Goal: Communication & Community: Ask a question

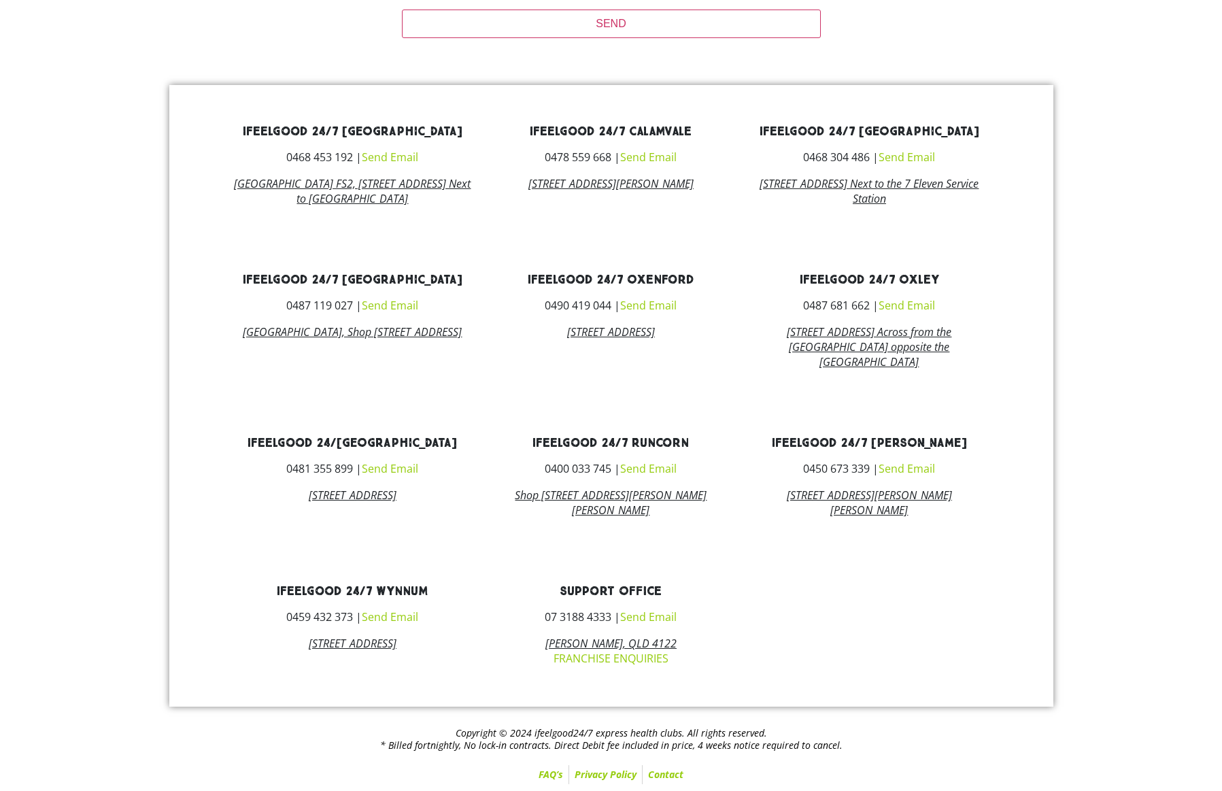
scroll to position [612, 0]
click at [912, 469] on link "Send Email" at bounding box center [907, 468] width 56 height 15
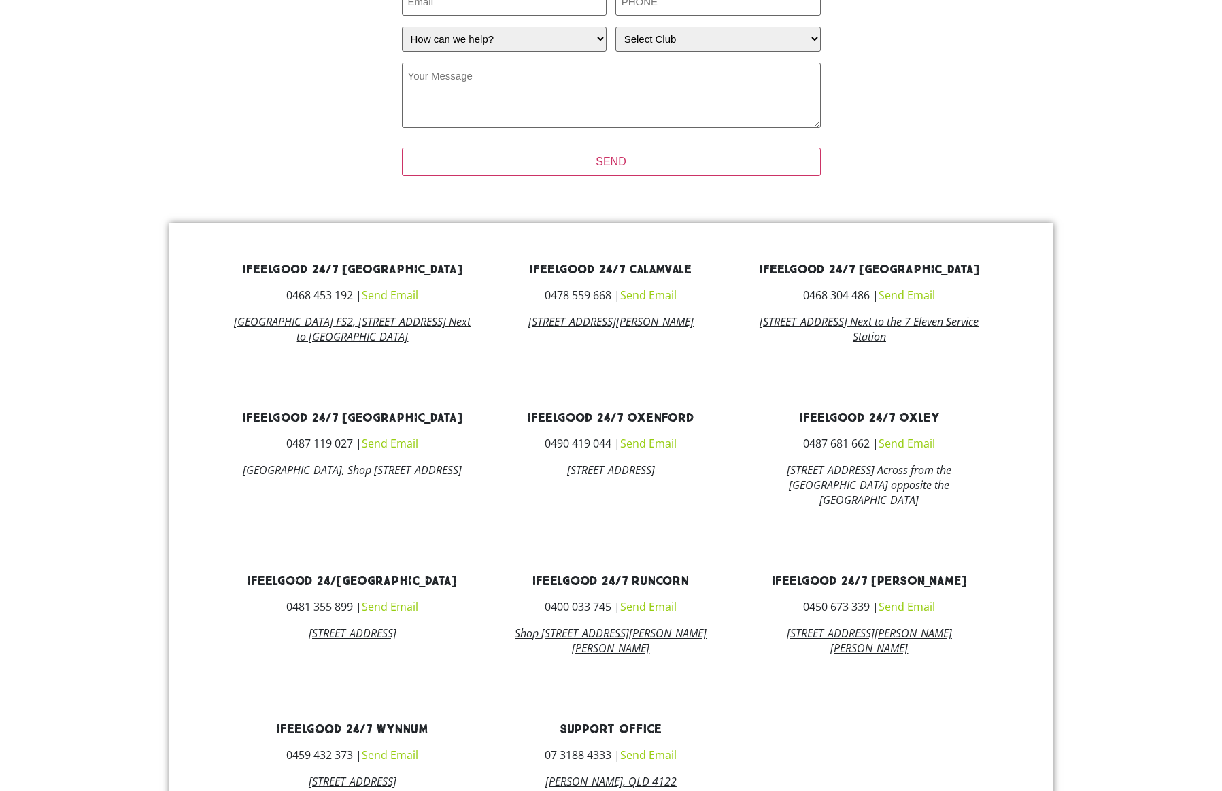
scroll to position [485, 0]
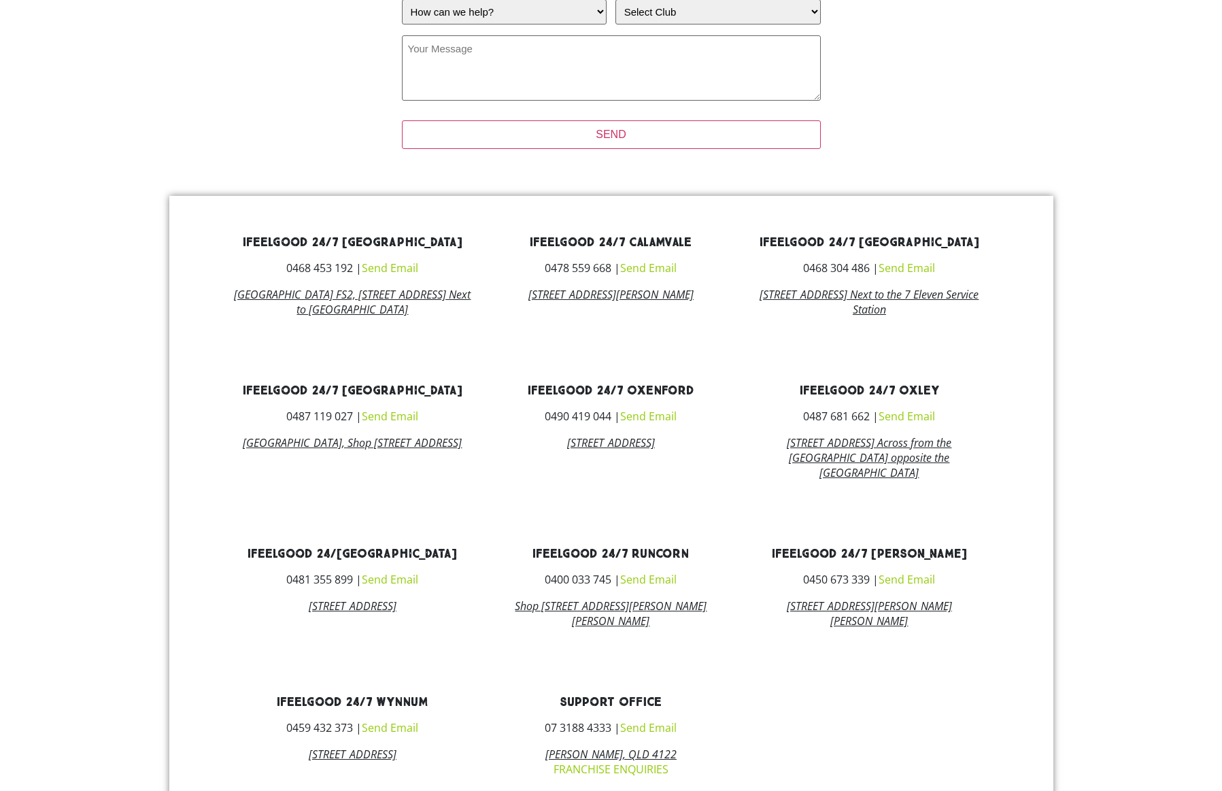
click at [926, 587] on link "Send Email" at bounding box center [907, 579] width 56 height 15
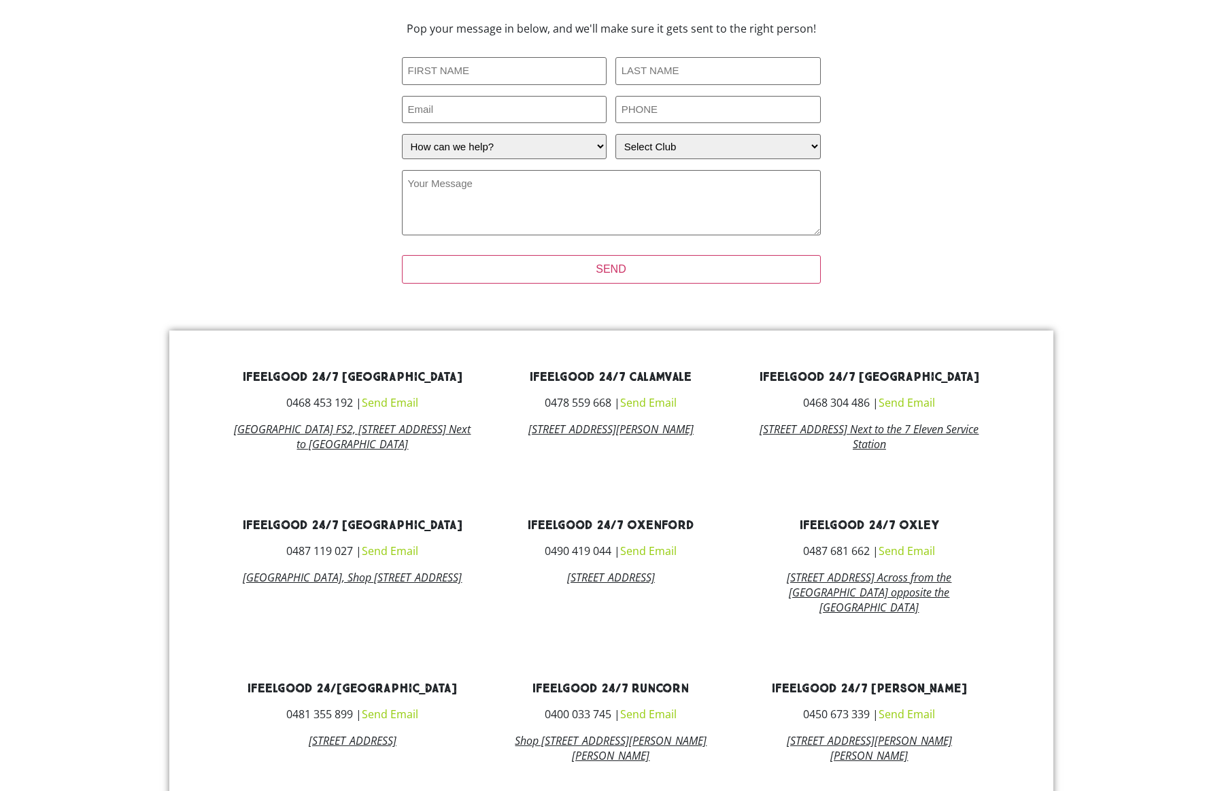
scroll to position [349, 0]
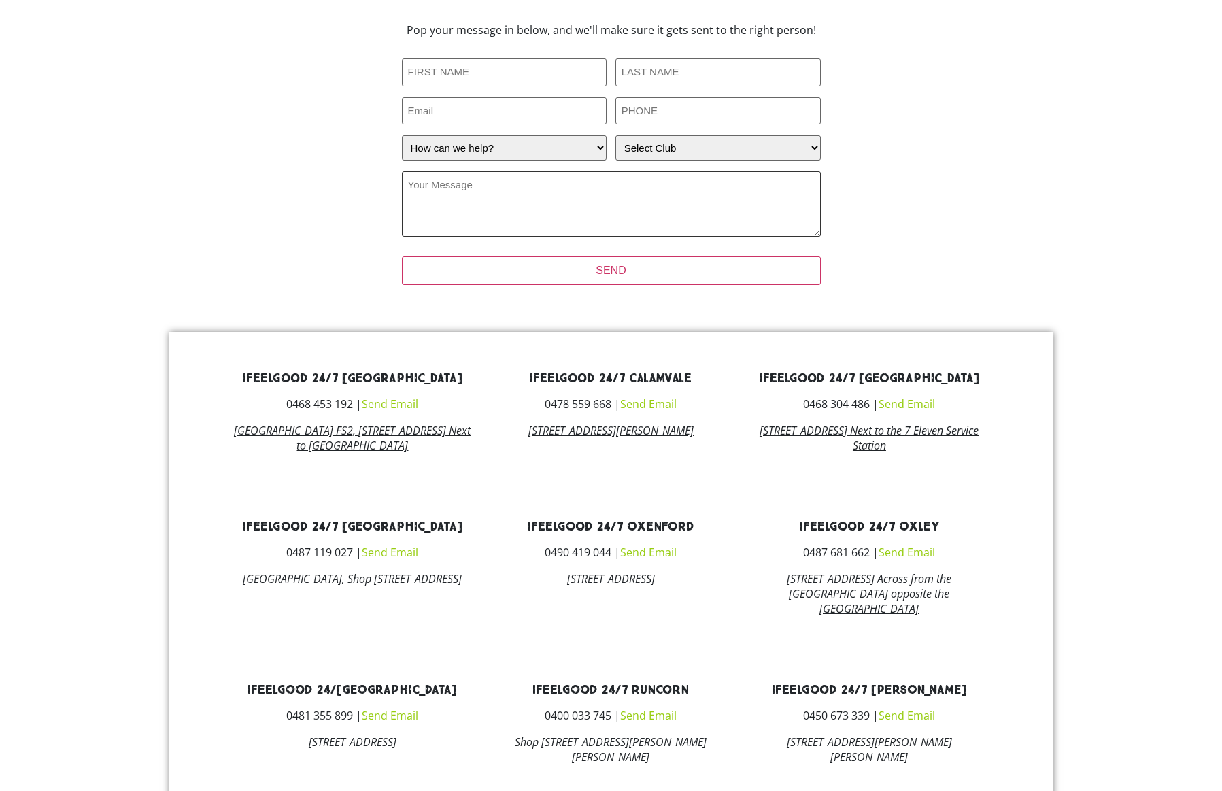
click at [472, 188] on textarea "Your Message (Required)" at bounding box center [611, 203] width 419 height 65
paste textarea "네 👍 호주에서 헬스장 멤버십을 해지할 때는 **정중하고 간단하게, 4주 노티스 규정을 준수한다는 점**을 명확히 밝히면 됩니다. 아래는 헬스…"
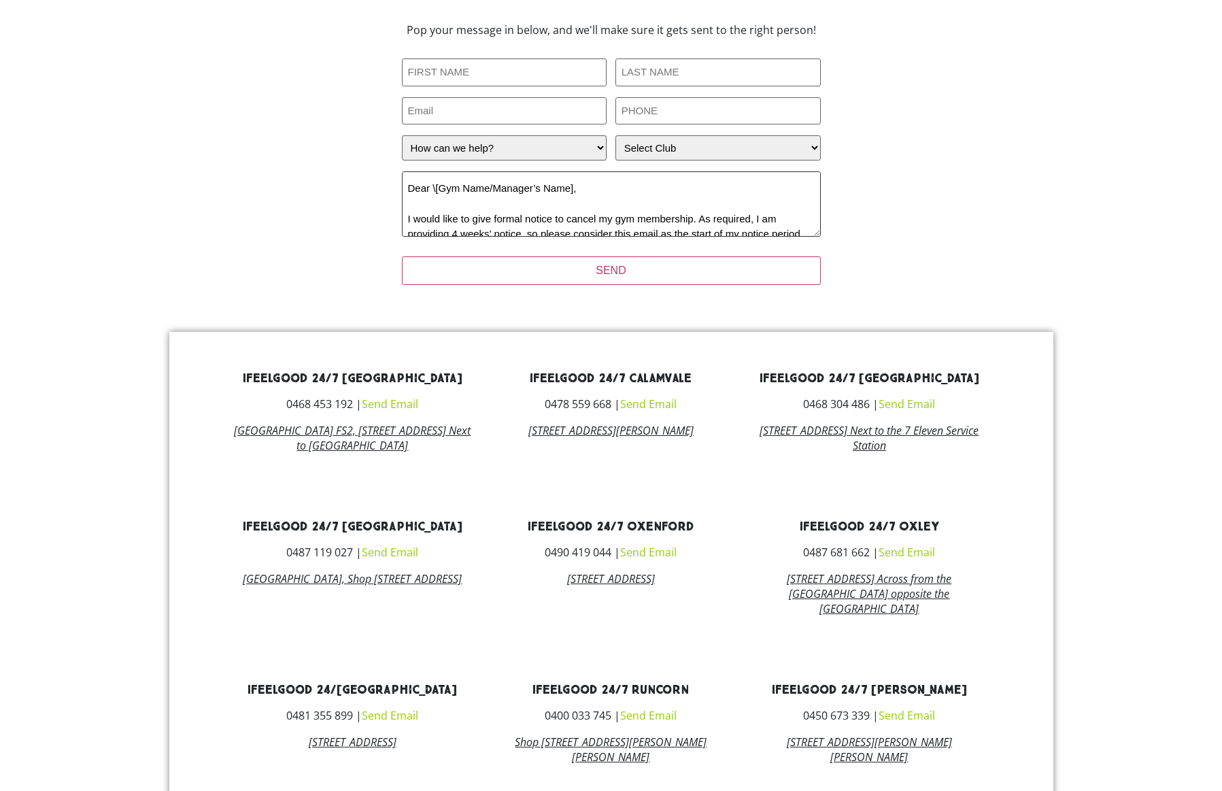
scroll to position [133, 0]
click at [594, 193] on textarea "네 👍 호주에서 헬스장 멤버십을 해지할 때는 **정중하고 간단하게, 4주 노티스 규정을 준수한다는 점**을 명확히 밝히면 됩니다. 아래는 헬스…" at bounding box center [611, 203] width 419 height 65
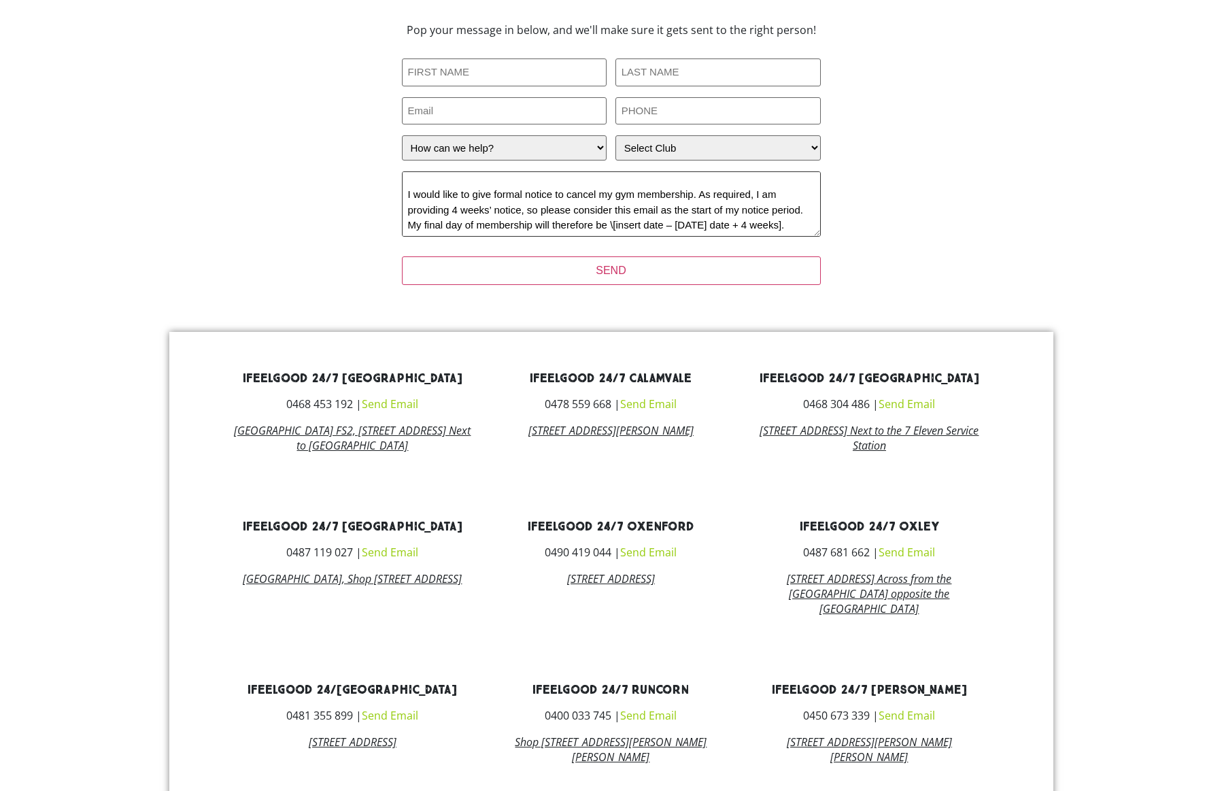
scroll to position [6, 0]
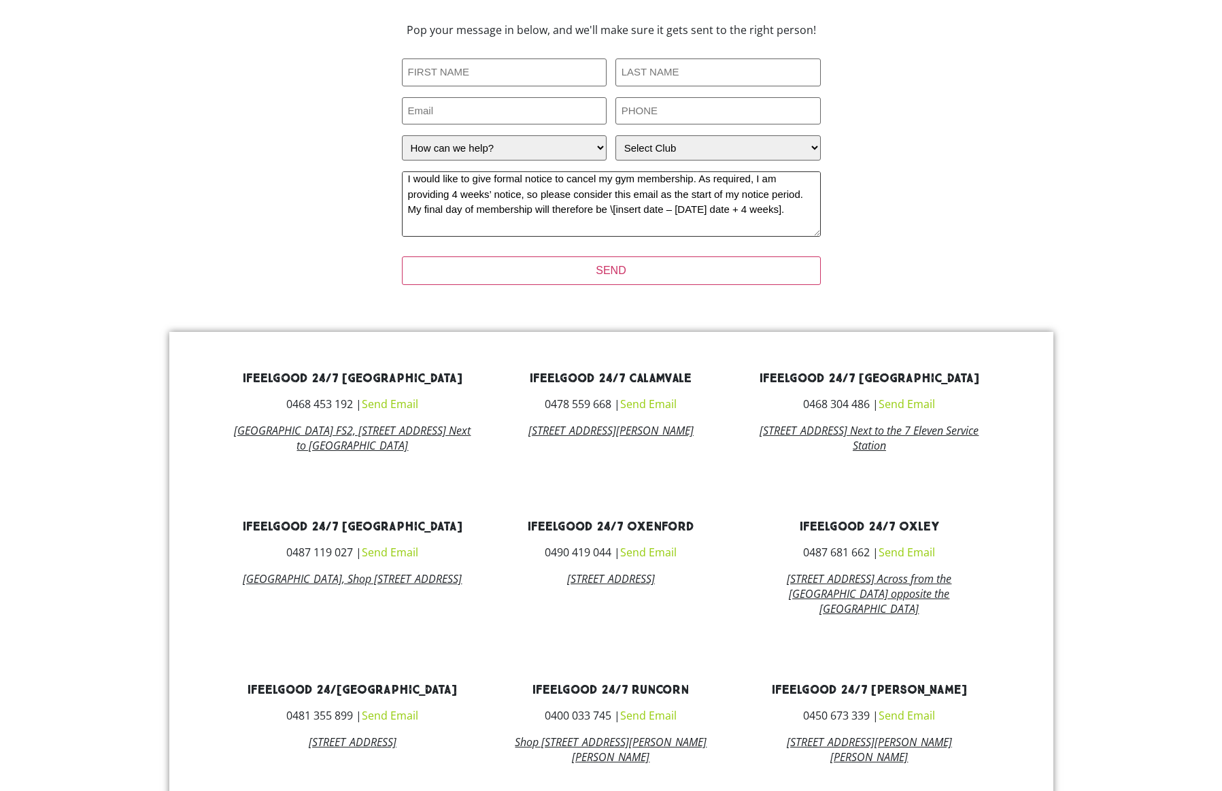
type textarea "I would like to give formal notice to cancel my gym membership. As required, I …"
click at [530, 78] on input "First Name (Required)" at bounding box center [504, 72] width 205 height 28
type input "DO AN"
click at [680, 67] on input "Last Name (Required)" at bounding box center [718, 72] width 205 height 28
type input "RYU"
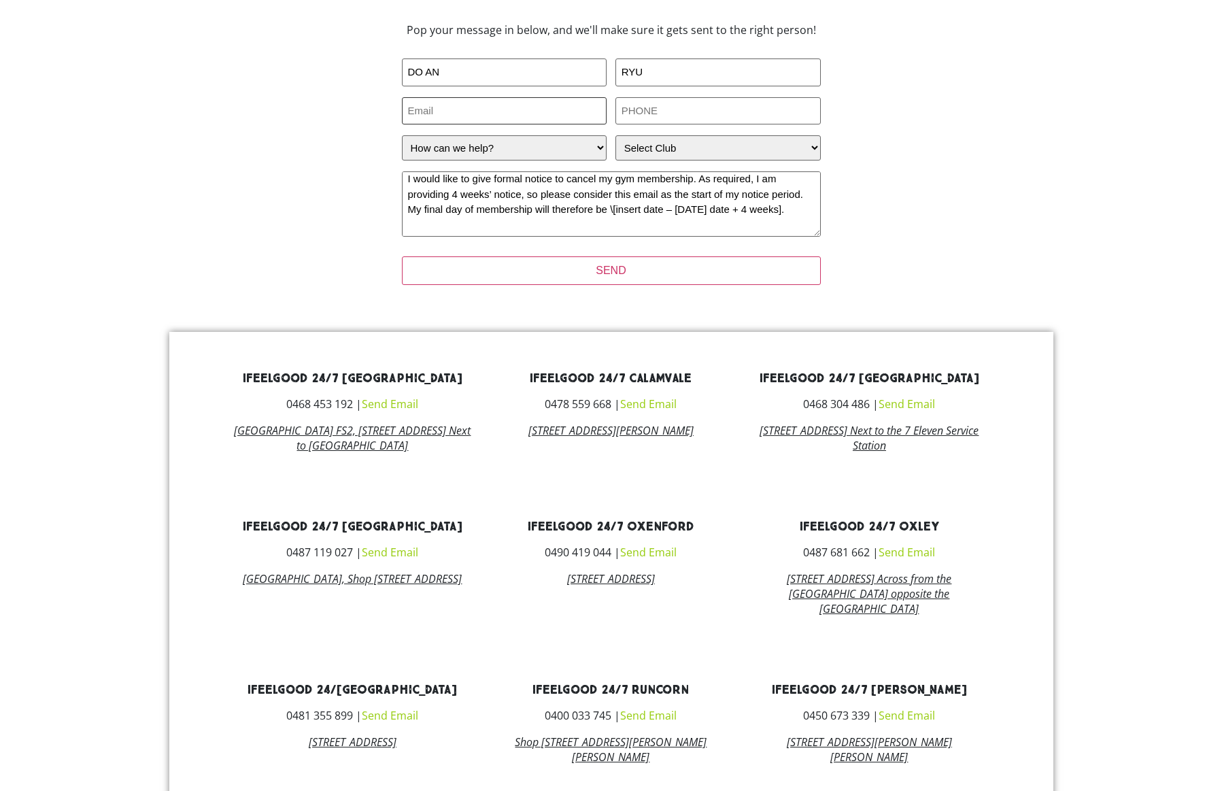
click at [569, 112] on input "Email" at bounding box center [504, 111] width 205 height 28
type input "[EMAIL_ADDRESS][DOMAIN_NAME]"
click at [661, 113] on input "PHONE (Required)" at bounding box center [718, 111] width 205 height 28
type input "0403249473"
click at [603, 150] on select "How can we help? I have a question about joining I'm a current member who has a…" at bounding box center [504, 147] width 205 height 25
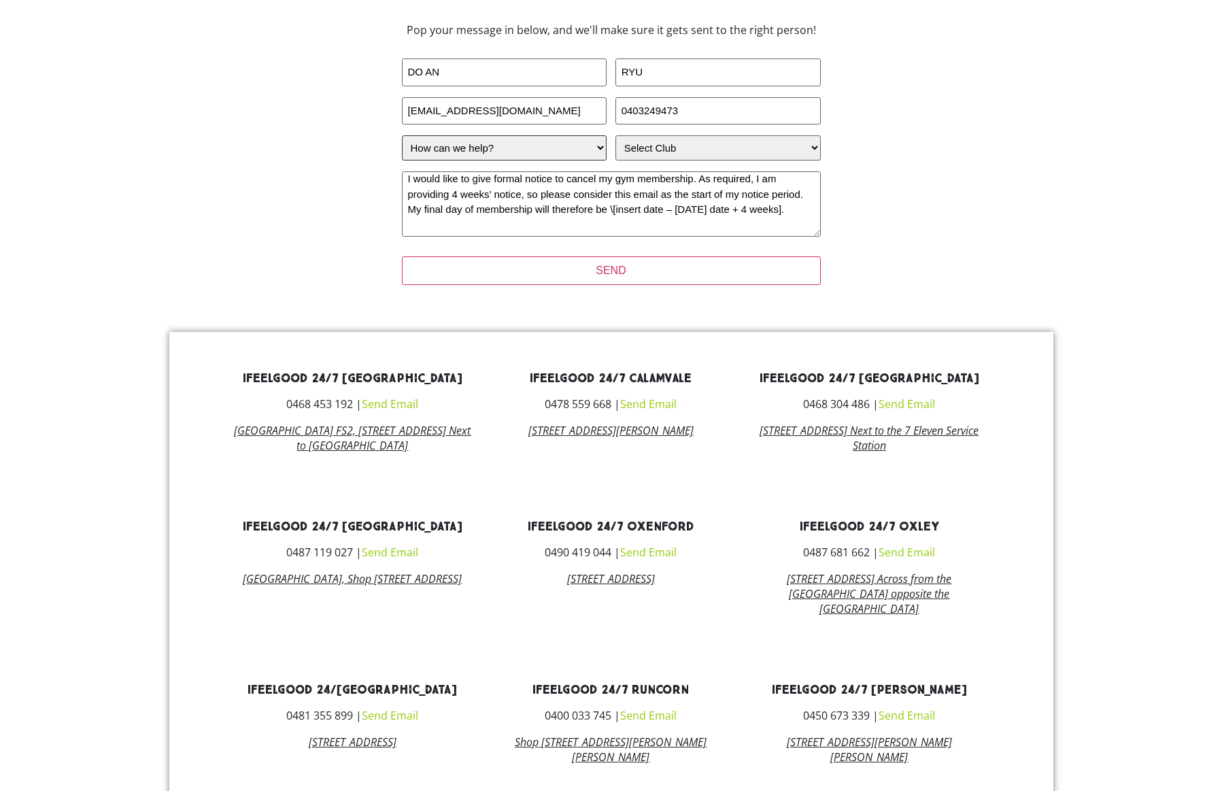
select select "I'm a current member who has an enquiry"
click at [402, 135] on select "How can we help? I have a question about joining I'm a current member who has a…" at bounding box center [504, 147] width 205 height 25
click at [813, 148] on select "Select Club [GEOGRAPHIC_DATA] [GEOGRAPHIC_DATA] [GEOGRAPHIC_DATA] [GEOGRAPHIC_D…" at bounding box center [718, 147] width 205 height 25
select select "[PERSON_NAME]"
click at [616, 135] on select "Select Club [GEOGRAPHIC_DATA] [GEOGRAPHIC_DATA] [GEOGRAPHIC_DATA] [GEOGRAPHIC_D…" at bounding box center [718, 147] width 205 height 25
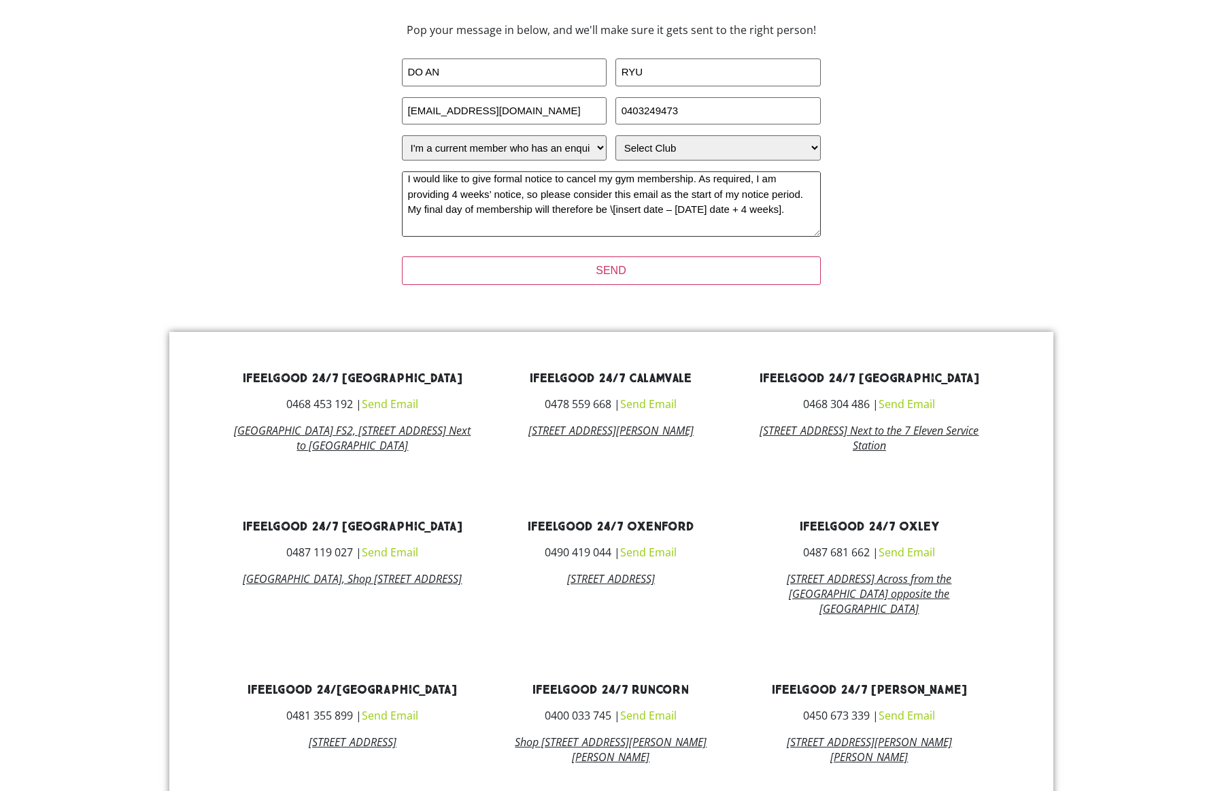
click at [420, 188] on textarea "I would like to give formal notice to cancel my gym membership. As required, I …" at bounding box center [611, 203] width 419 height 65
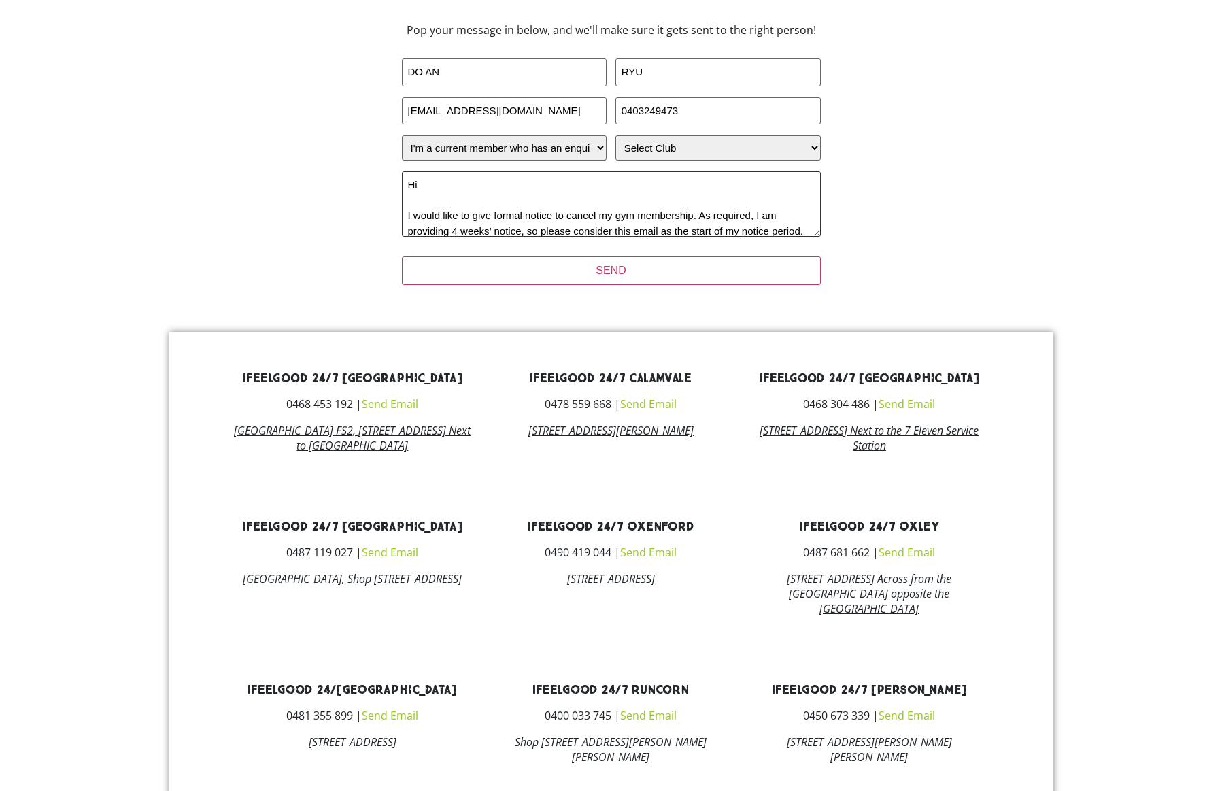
click at [407, 214] on textarea "Hi I would like to give formal notice to cancel my gym membership. As required,…" at bounding box center [611, 203] width 419 height 65
drag, startPoint x: 520, startPoint y: 218, endPoint x: 801, endPoint y: 214, distance: 280.3
click at [801, 214] on textarea "Hi I would like to give formal notice to cancel my gym membership. As required,…" at bounding box center [611, 203] width 419 height 65
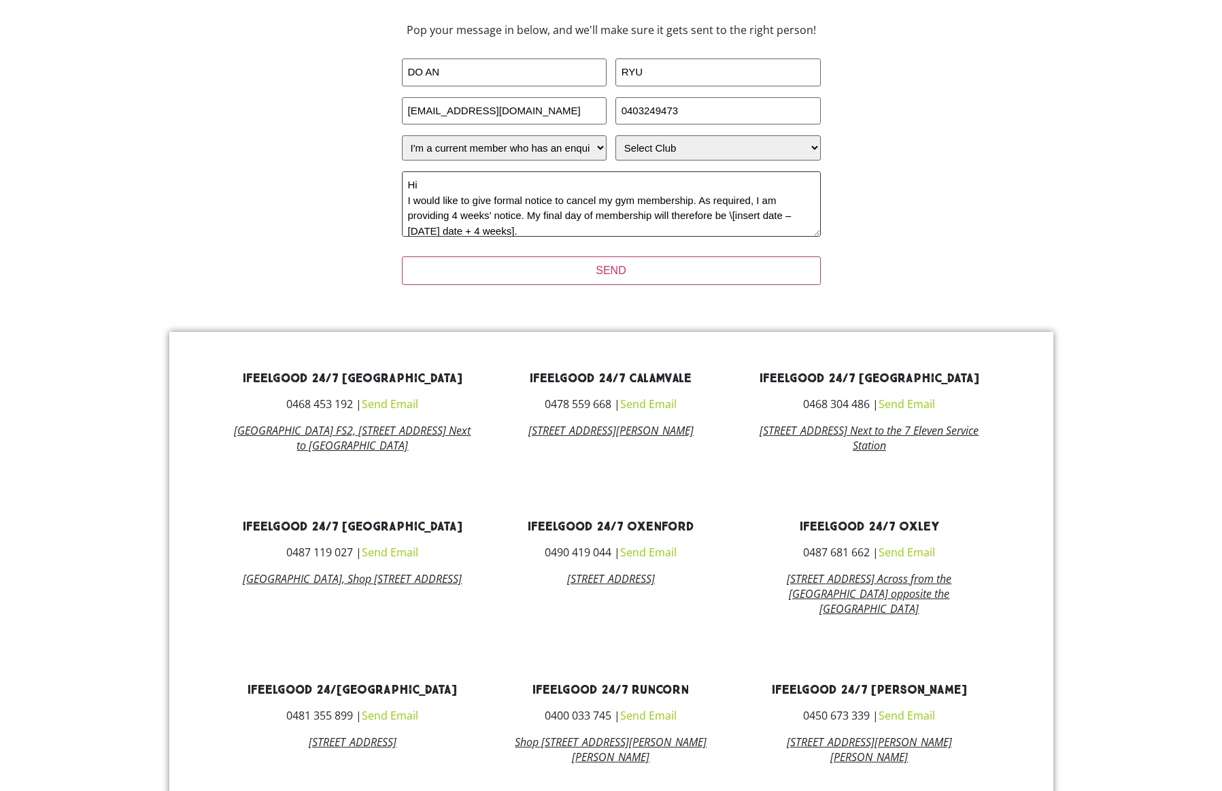
click at [538, 231] on textarea "Hi I would like to give formal notice to cancel my gym membership. As required,…" at bounding box center [611, 203] width 419 height 65
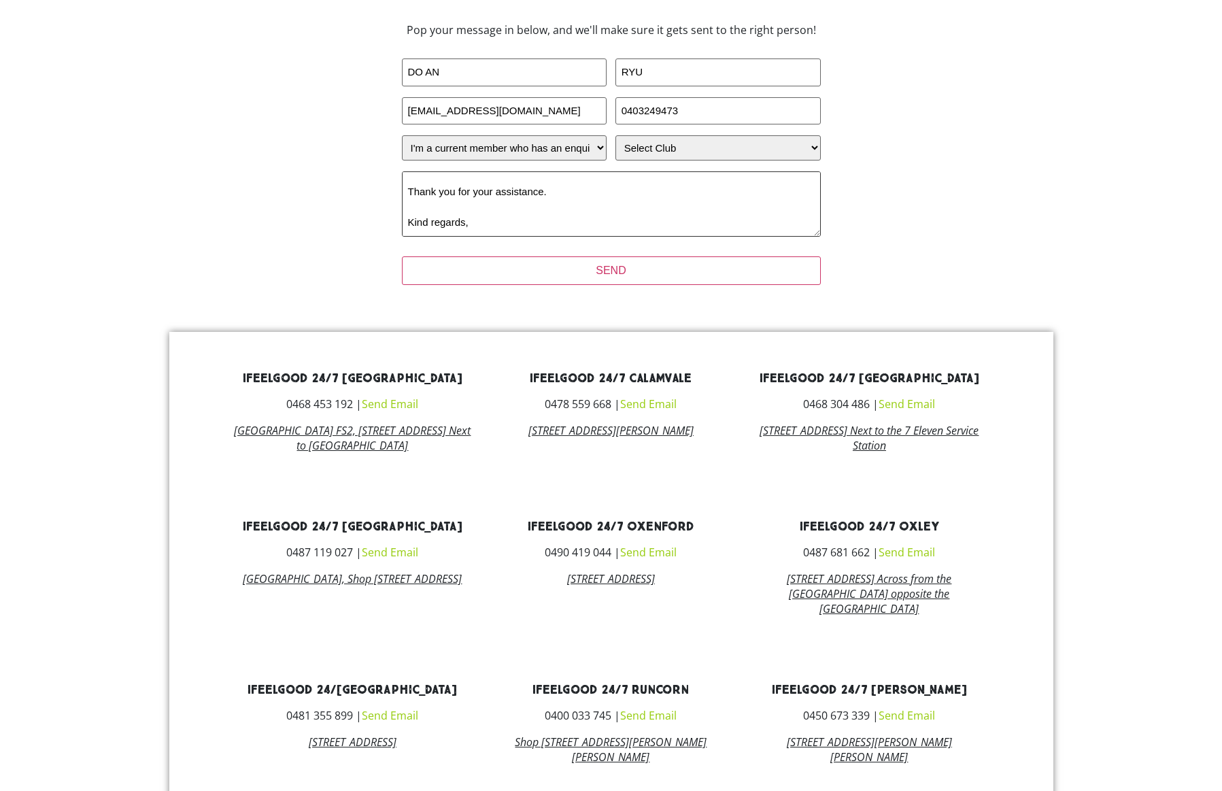
scroll to position [32, 0]
click at [407, 212] on textarea "Hi I would like to give formal notice to cancel my gym membership. As required,…" at bounding box center [611, 203] width 419 height 65
click at [407, 227] on textarea "Hi I would like to give formal notice to cancel my gym membership. As required,…" at bounding box center [611, 203] width 419 height 65
click at [473, 210] on textarea "Hi I would like to give formal notice to cancel my gym membership. As required,…" at bounding box center [611, 203] width 419 height 65
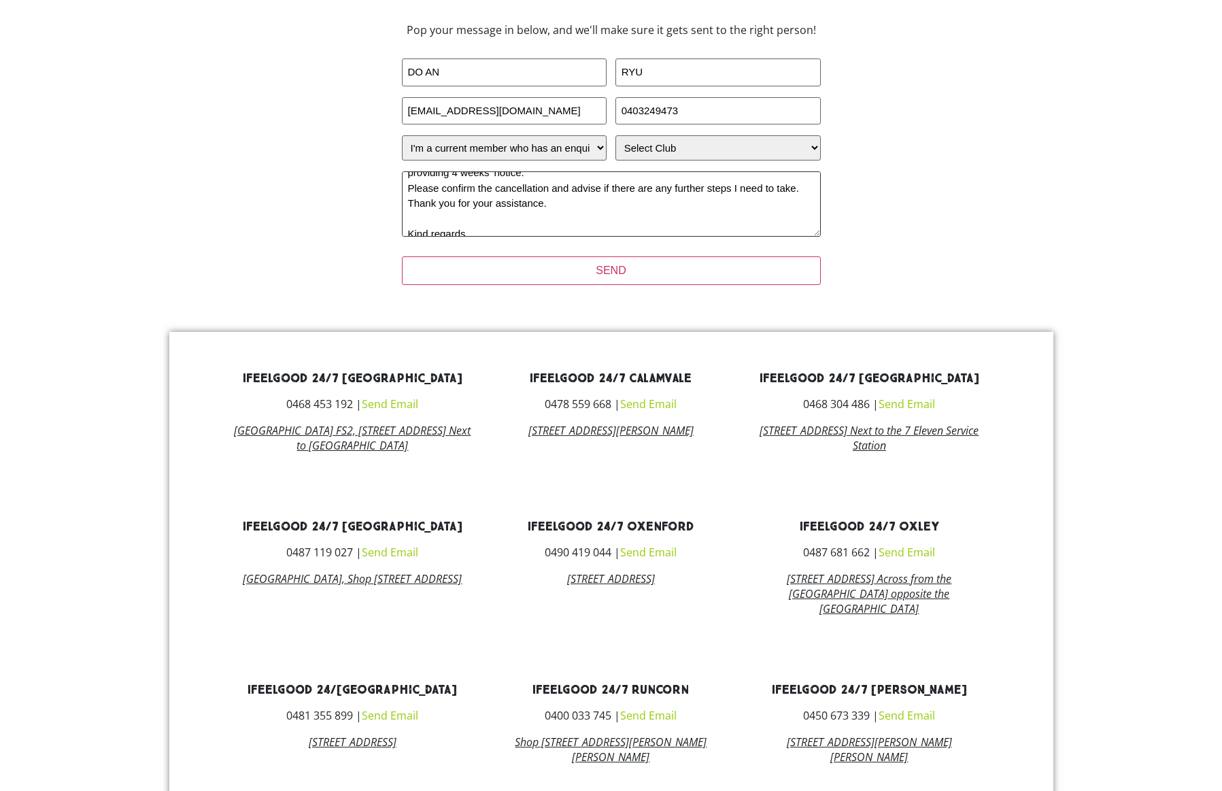
scroll to position [68, 0]
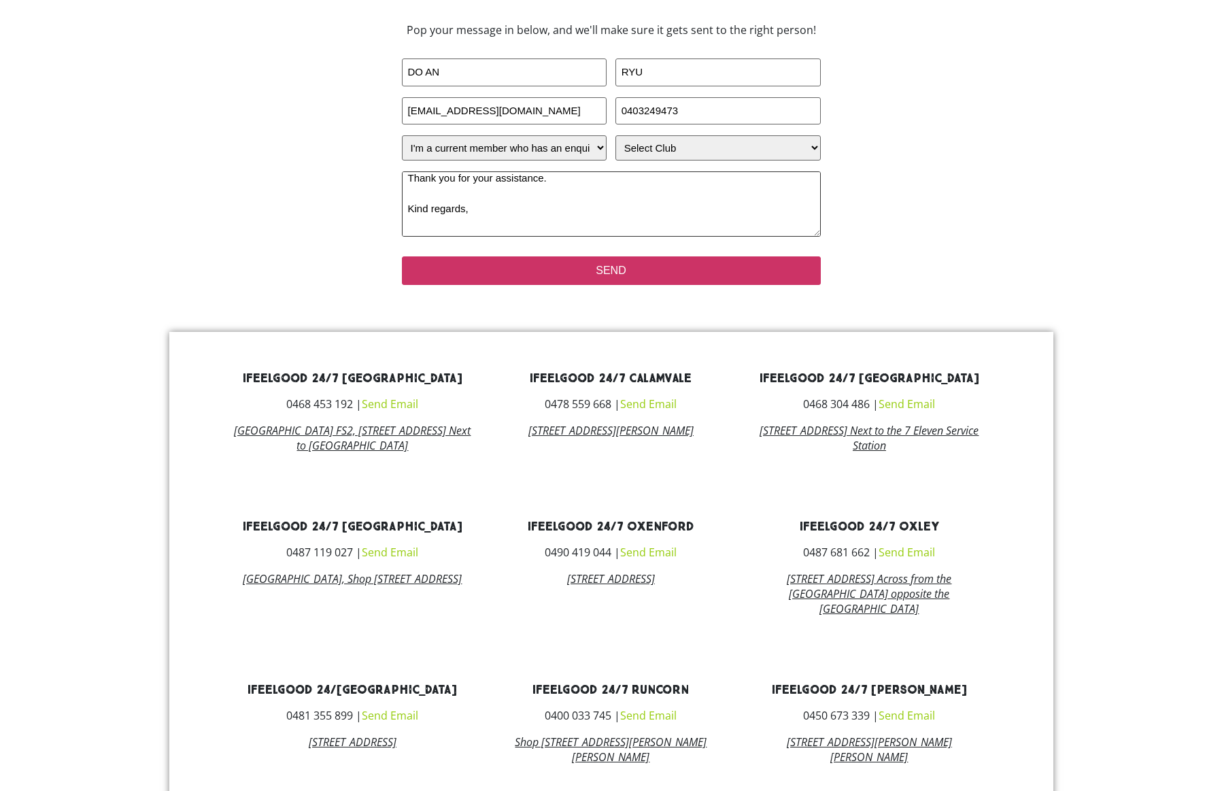
type textarea "Hi I would like to give formal notice to cancel my gym membership. As required,…"
click at [624, 276] on input "SEND" at bounding box center [611, 270] width 419 height 29
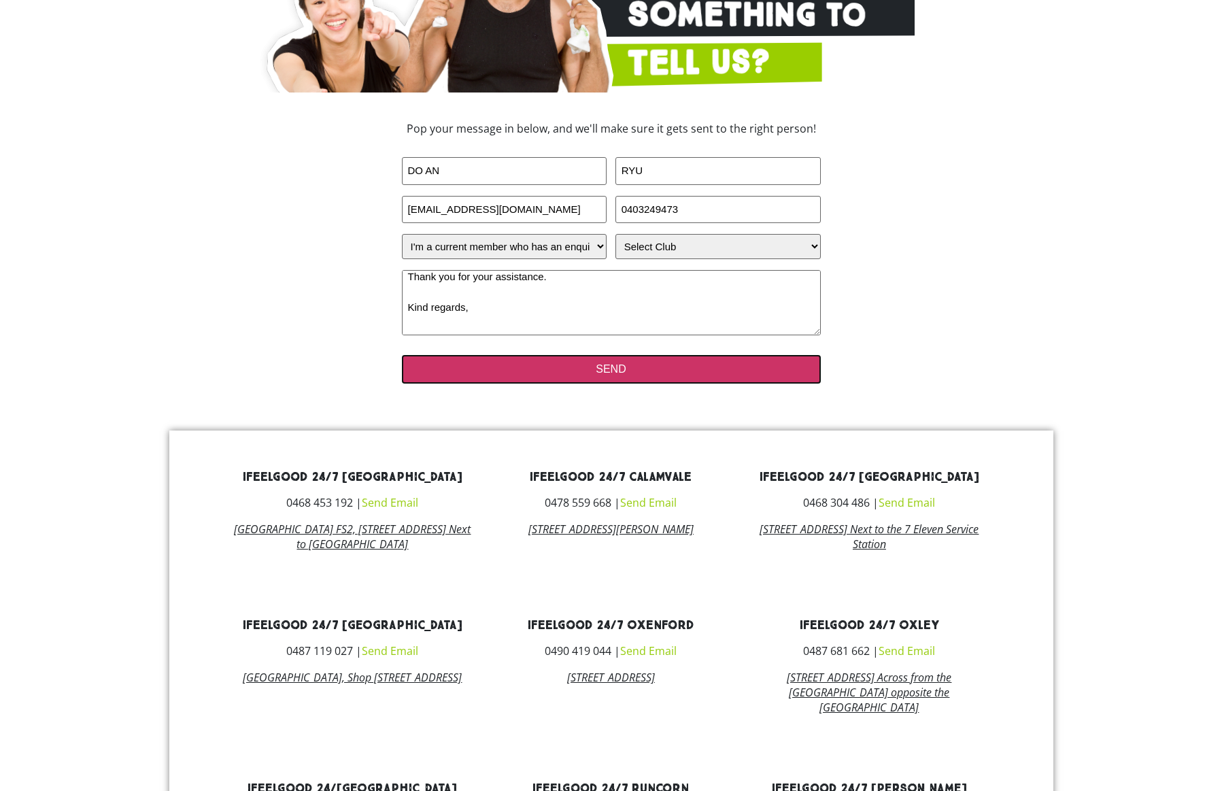
scroll to position [281, 0]
